Goal: Transaction & Acquisition: Purchase product/service

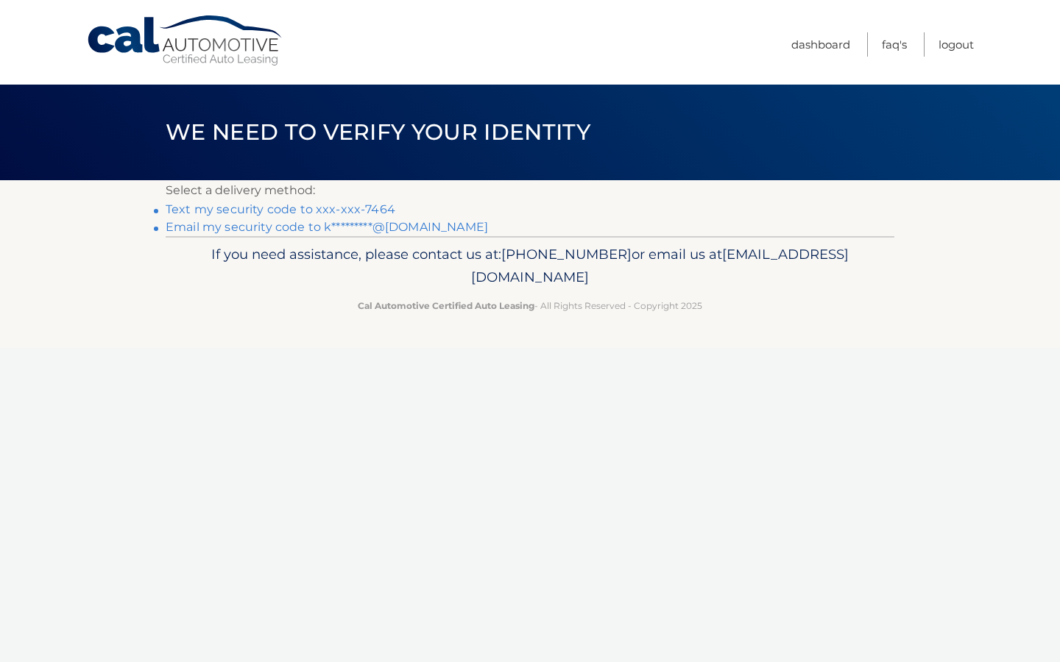
click at [269, 210] on link "Text my security code to xxx-xxx-7464" at bounding box center [281, 209] width 230 height 14
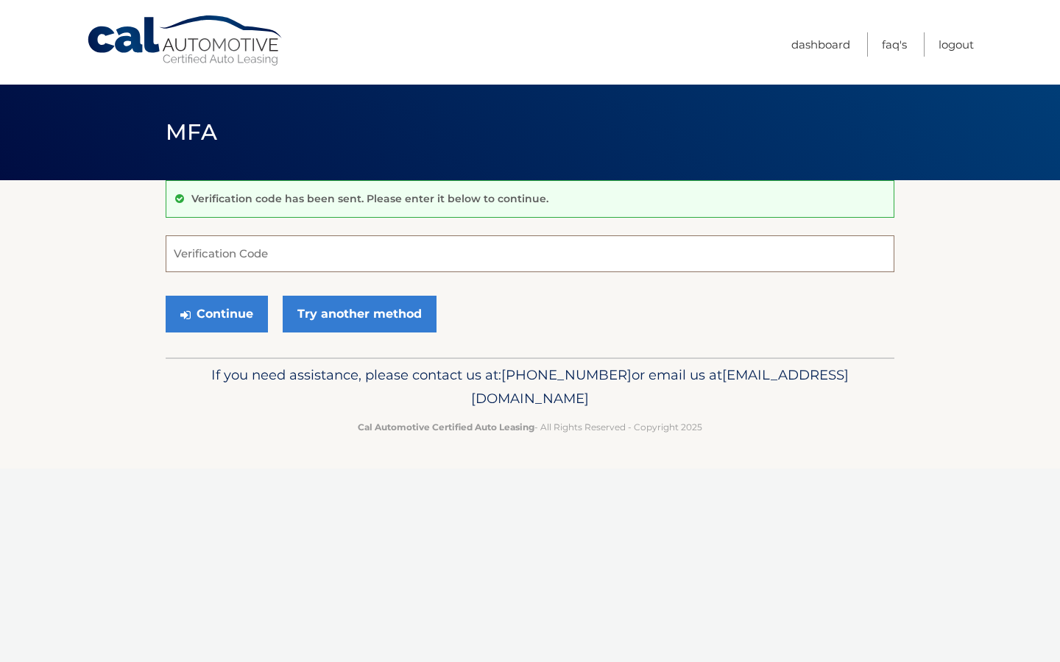
click at [379, 255] on input "Verification Code" at bounding box center [530, 253] width 729 height 37
type input "464789"
click at [183, 311] on icon "submit" at bounding box center [185, 315] width 10 height 12
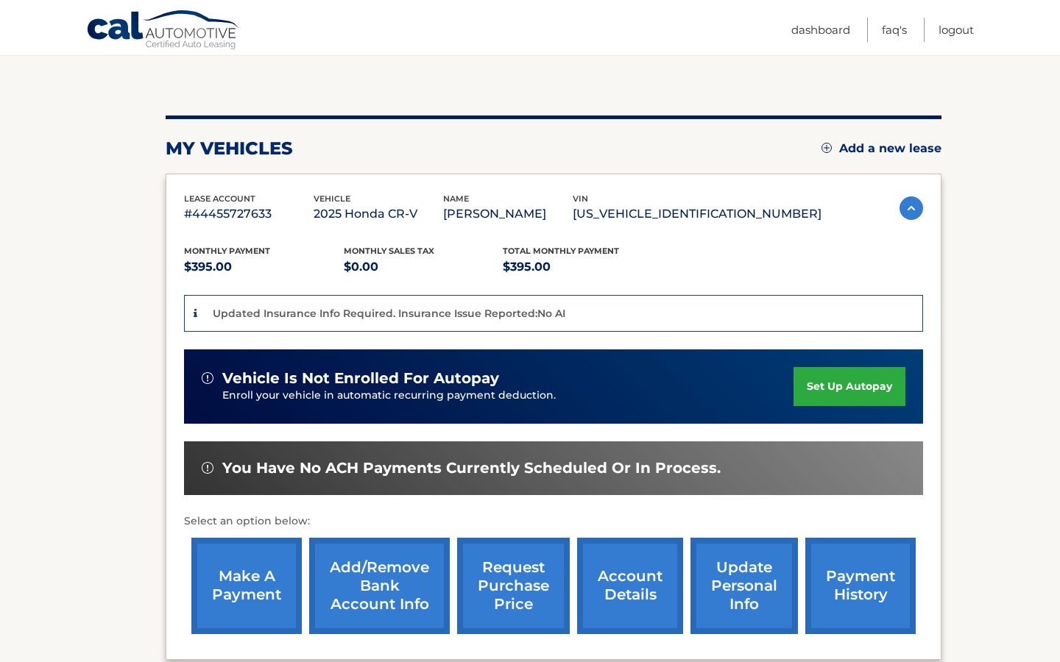
scroll to position [135, 0]
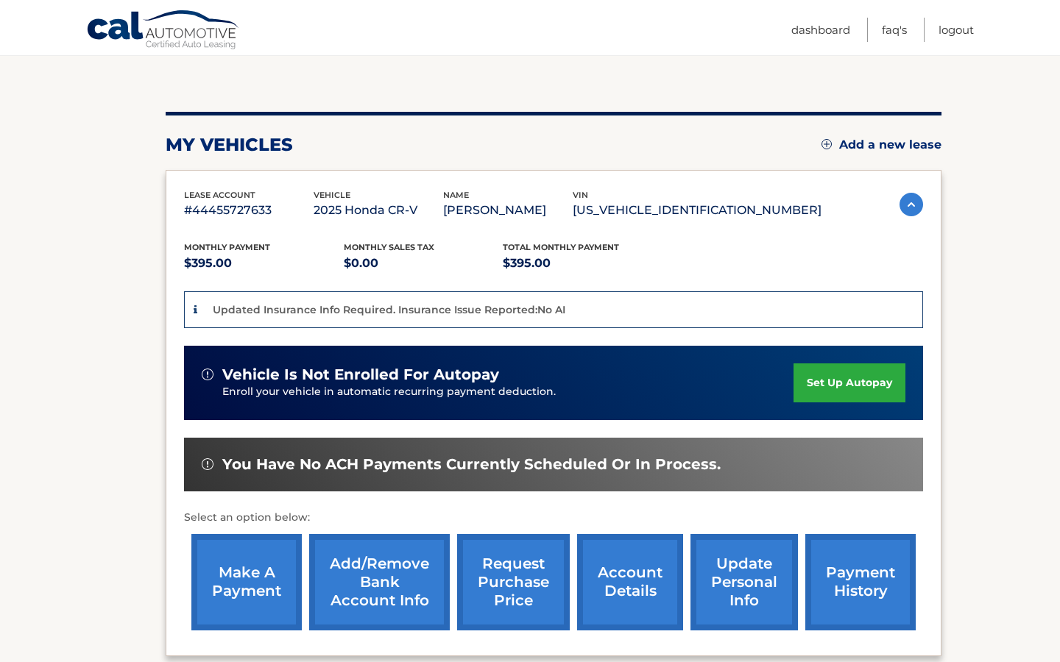
click at [254, 575] on link "make a payment" at bounding box center [246, 582] width 110 height 96
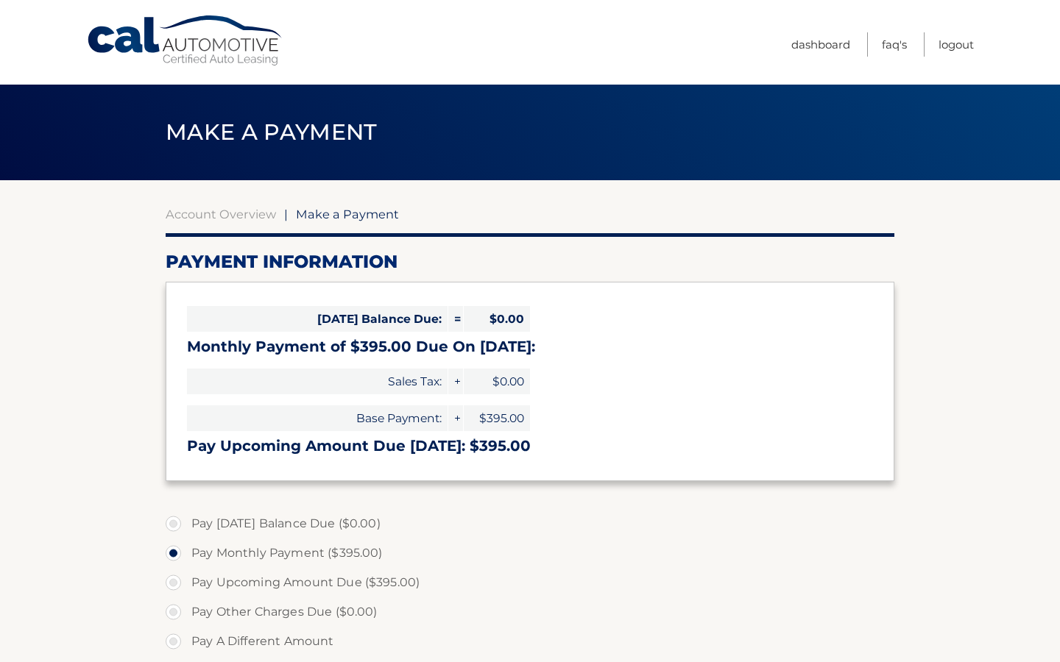
select select "MGIwOGQ1NzMtODk0OC00ZmJiLTllYzctNzNiZGFjOGVlNDdj"
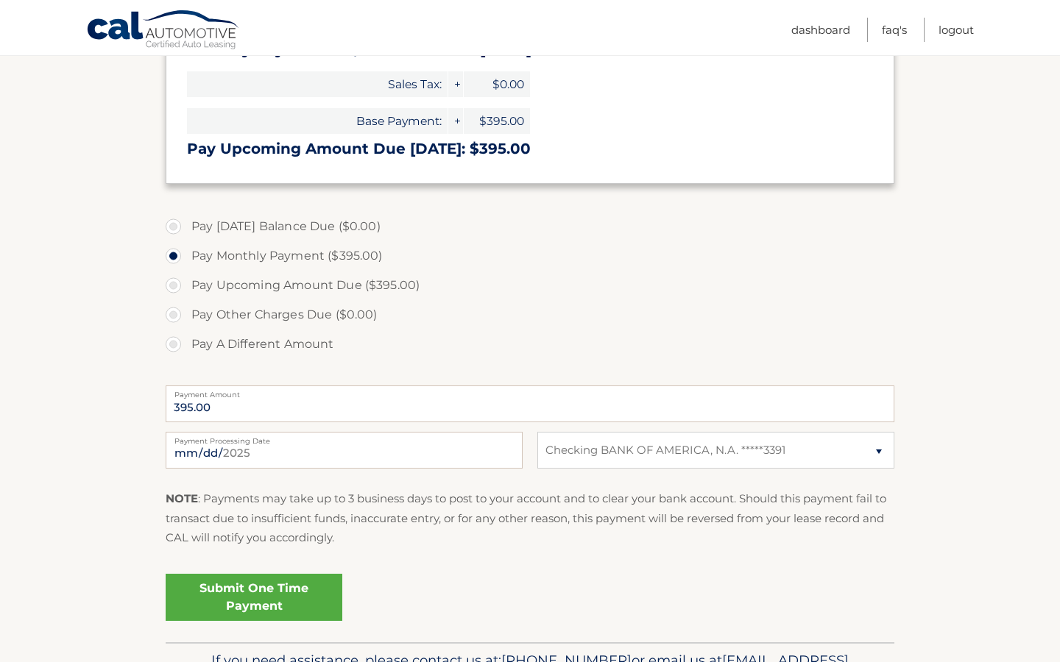
scroll to position [317, 0]
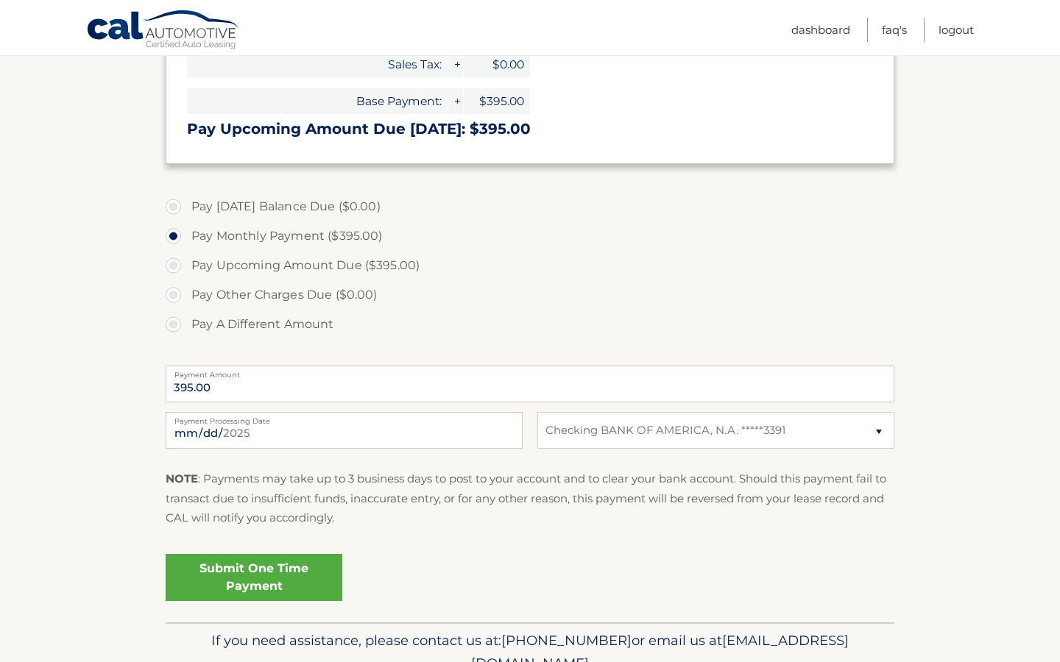
click at [266, 581] on link "Submit One Time Payment" at bounding box center [254, 577] width 177 height 47
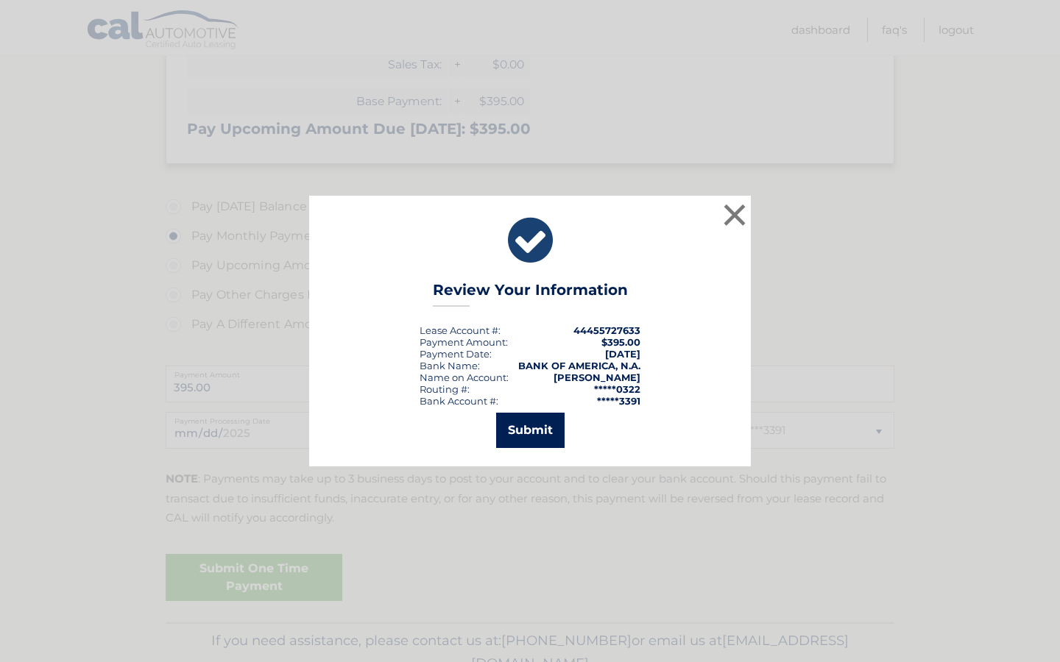
click at [523, 440] on button "Submit" at bounding box center [530, 430] width 68 height 35
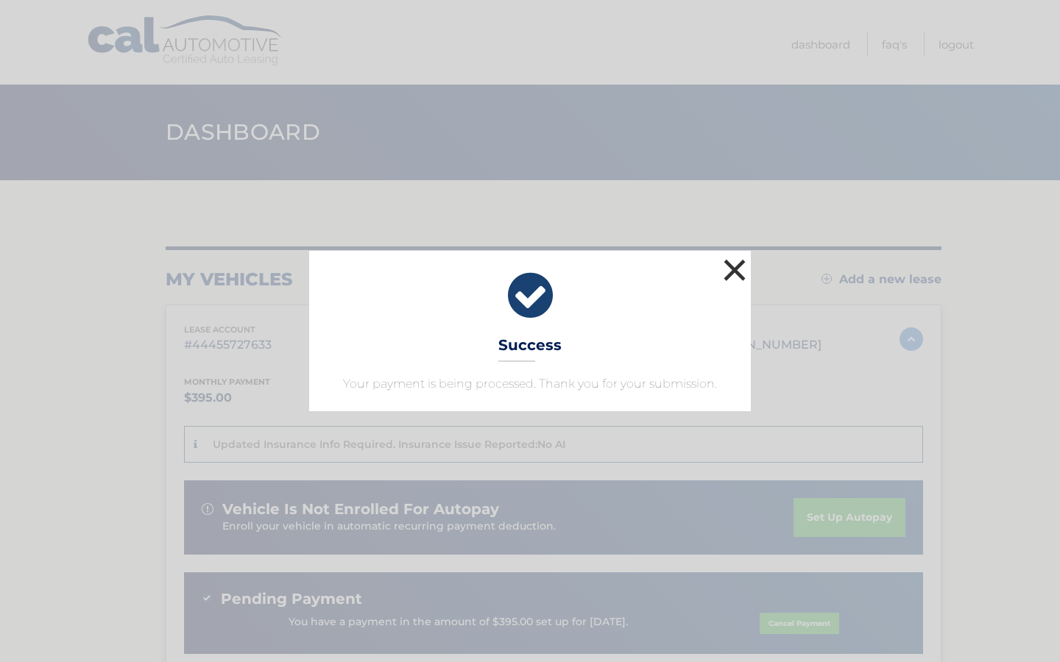
click at [739, 271] on button "×" at bounding box center [734, 269] width 29 height 29
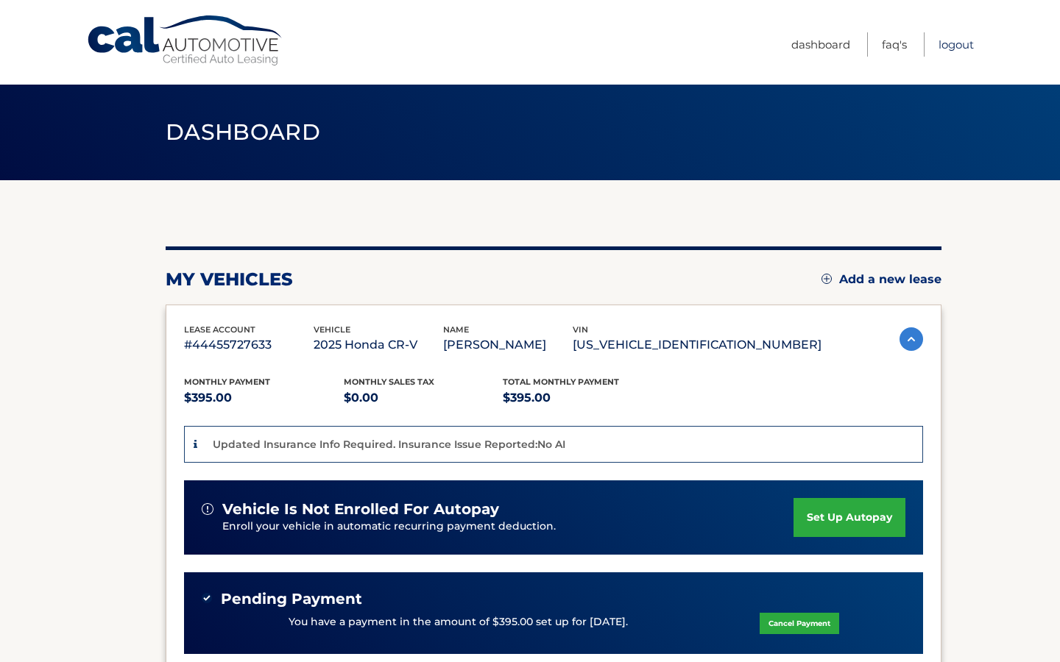
click at [955, 43] on link "Logout" at bounding box center [955, 44] width 35 height 24
